Goal: Information Seeking & Learning: Learn about a topic

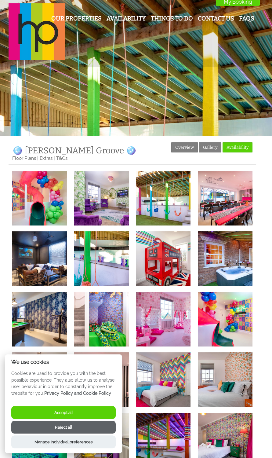
click at [99, 430] on button "Reject all" at bounding box center [63, 427] width 104 height 13
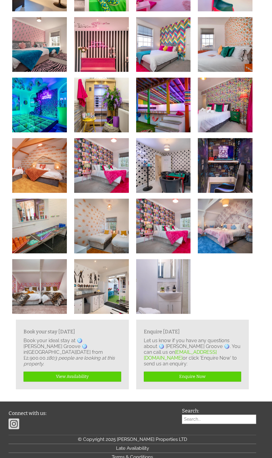
scroll to position [336, 0]
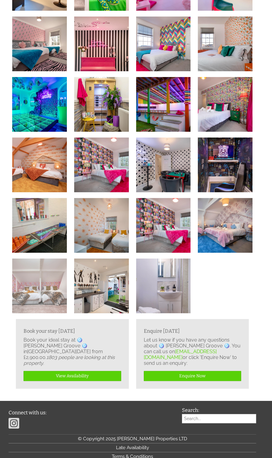
click at [38, 298] on img at bounding box center [39, 285] width 55 height 55
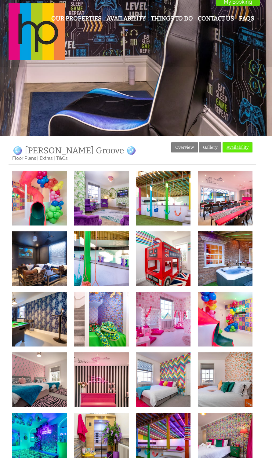
click at [236, 148] on link "Availability" at bounding box center [238, 147] width 30 height 10
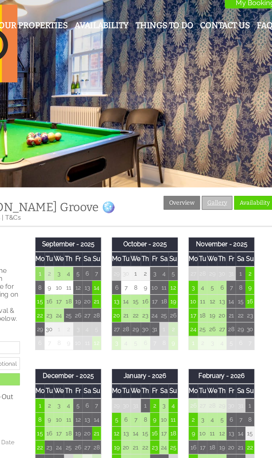
click at [209, 148] on link "Gallery" at bounding box center [210, 147] width 22 height 10
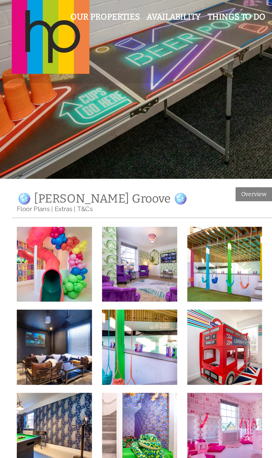
scroll to position [6, 0]
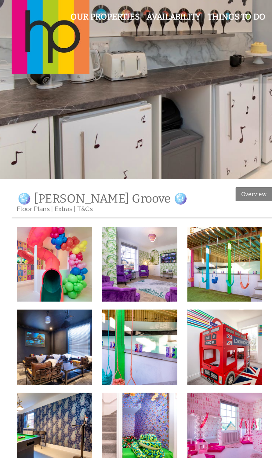
click at [23, 151] on link "Floor Plans" at bounding box center [24, 151] width 24 height 5
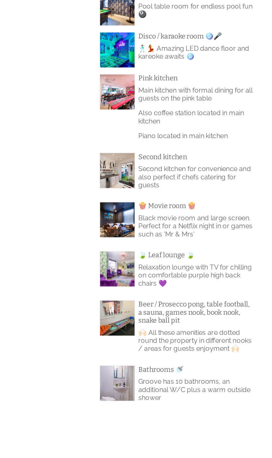
scroll to position [480, 0]
